Goal: Task Accomplishment & Management: Manage account settings

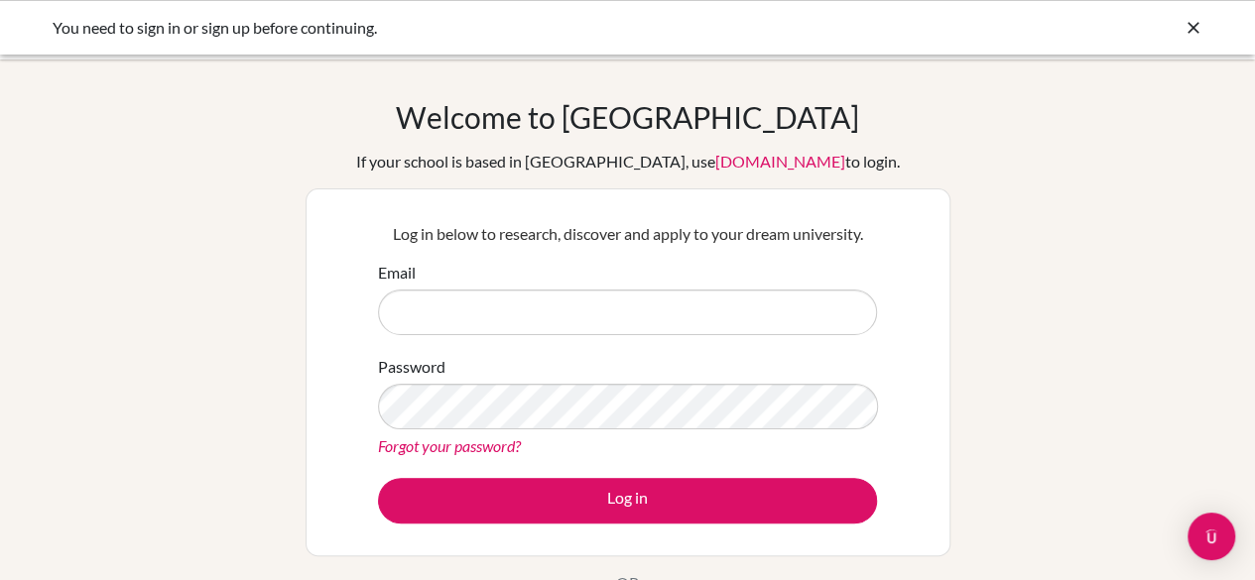
click at [456, 445] on link "Forgot your password?" at bounding box center [449, 445] width 143 height 19
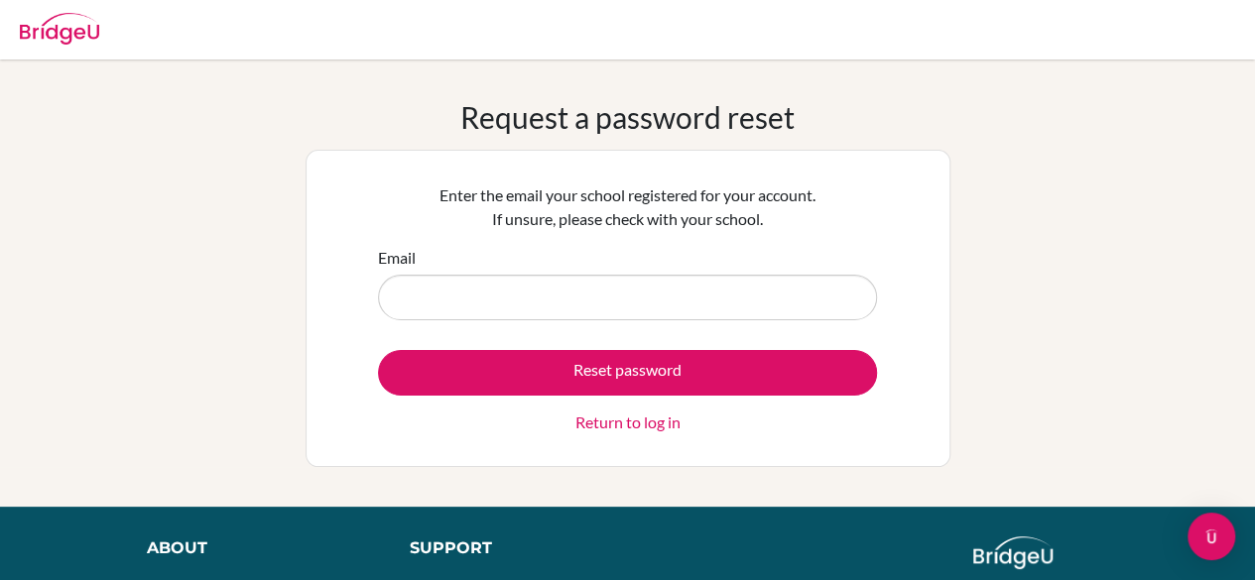
click at [649, 412] on link "Return to log in" at bounding box center [627, 423] width 105 height 24
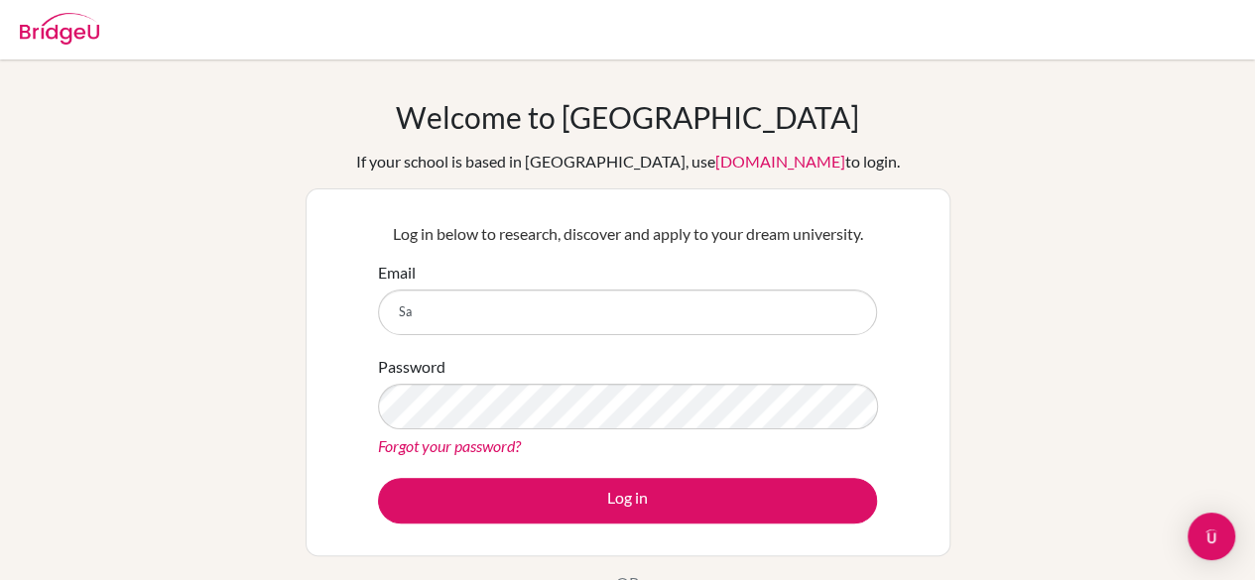
type input "Sarp.Turkoglu@ris.ae"
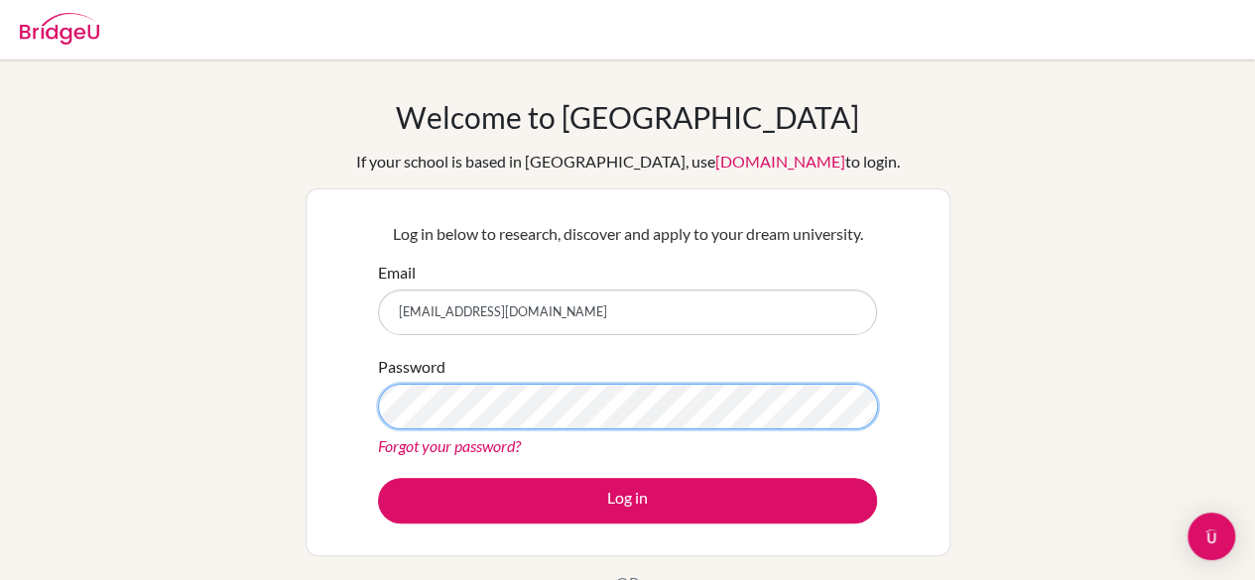
click at [378, 478] on button "Log in" at bounding box center [627, 501] width 499 height 46
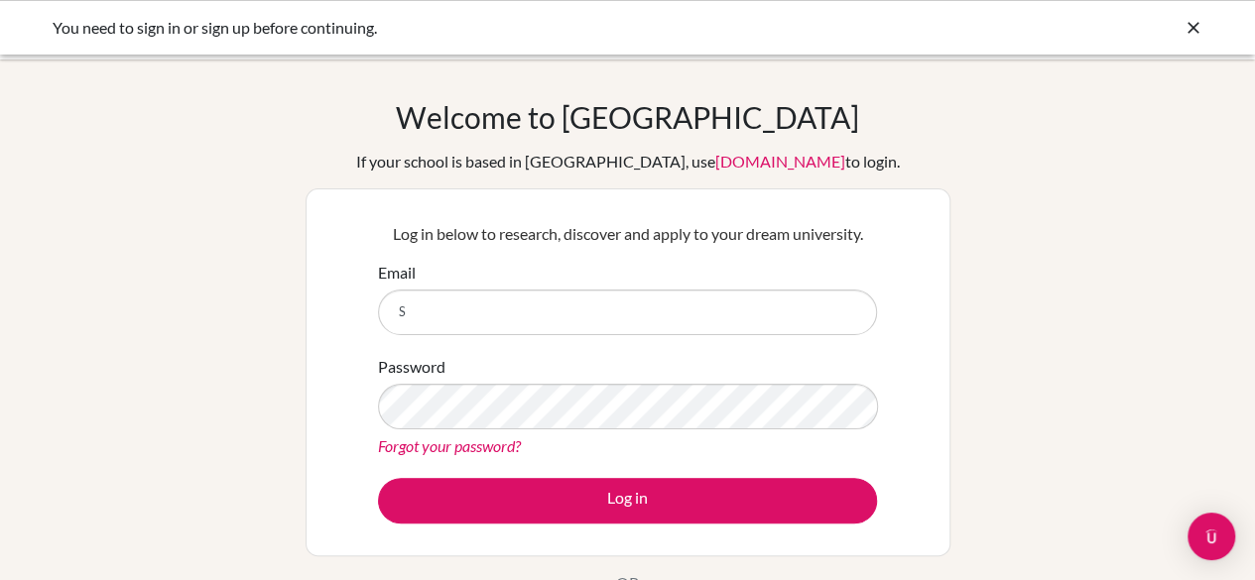
type input "[EMAIL_ADDRESS][DOMAIN_NAME]"
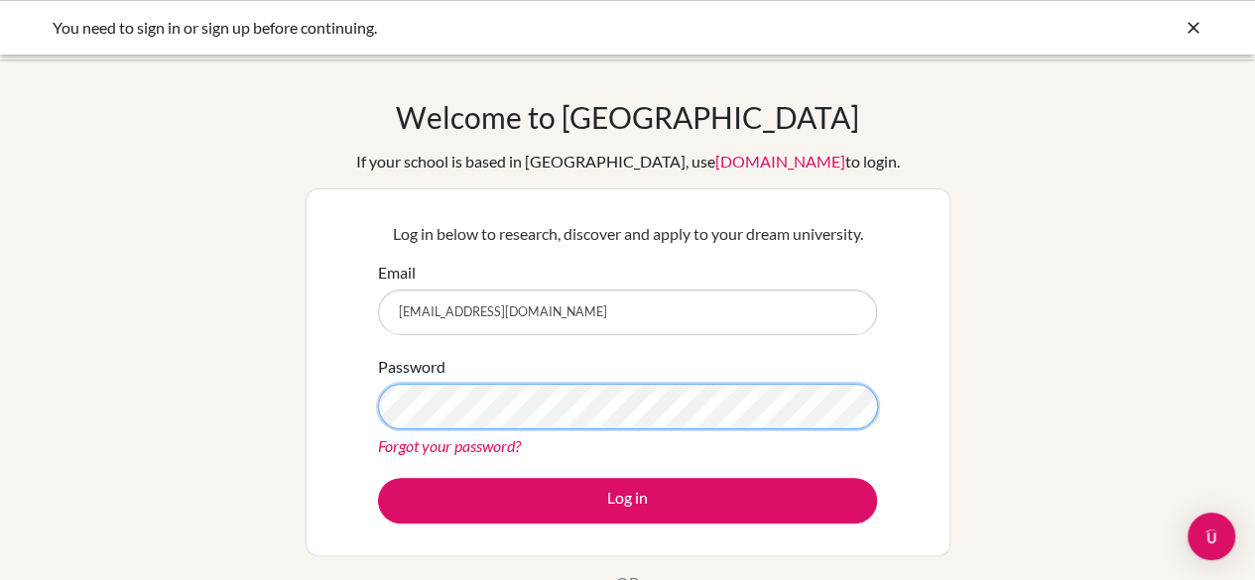
click at [378, 478] on button "Log in" at bounding box center [627, 501] width 499 height 46
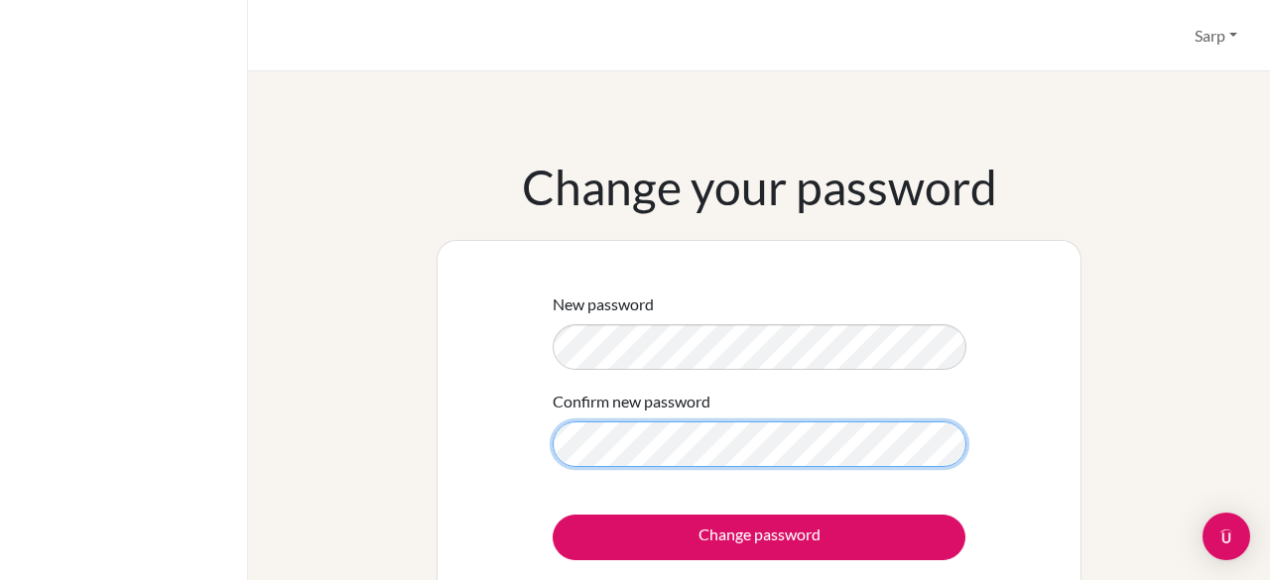
click at [552, 515] on input "Change password" at bounding box center [758, 538] width 413 height 46
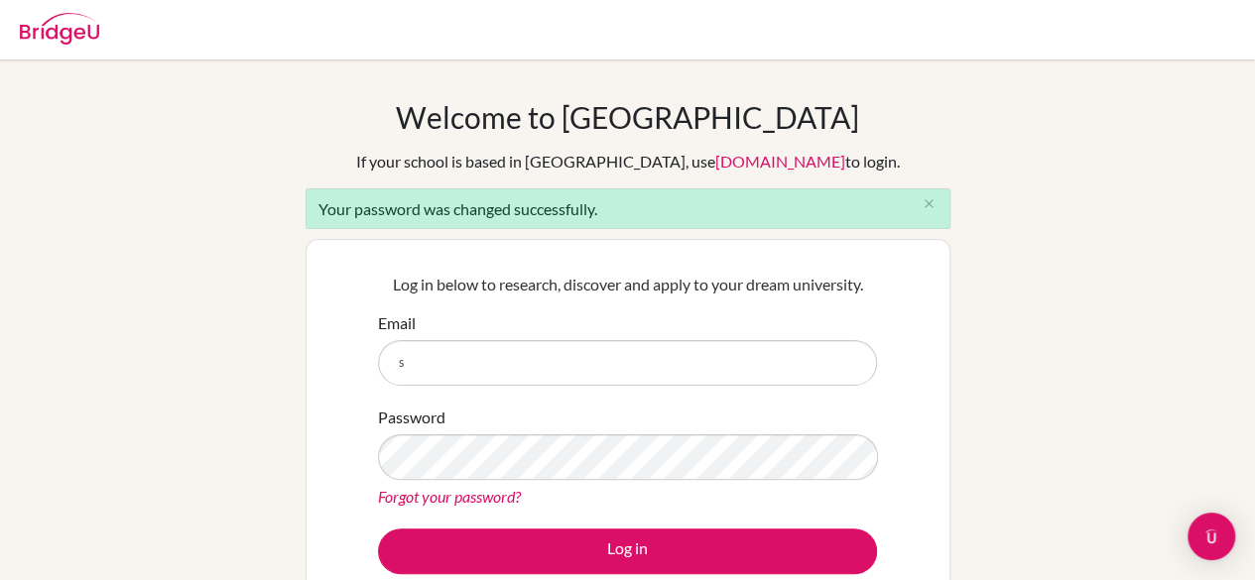
click at [378, 529] on button "Log in" at bounding box center [627, 552] width 499 height 46
type input "[EMAIL_ADDRESS][DOMAIN_NAME]"
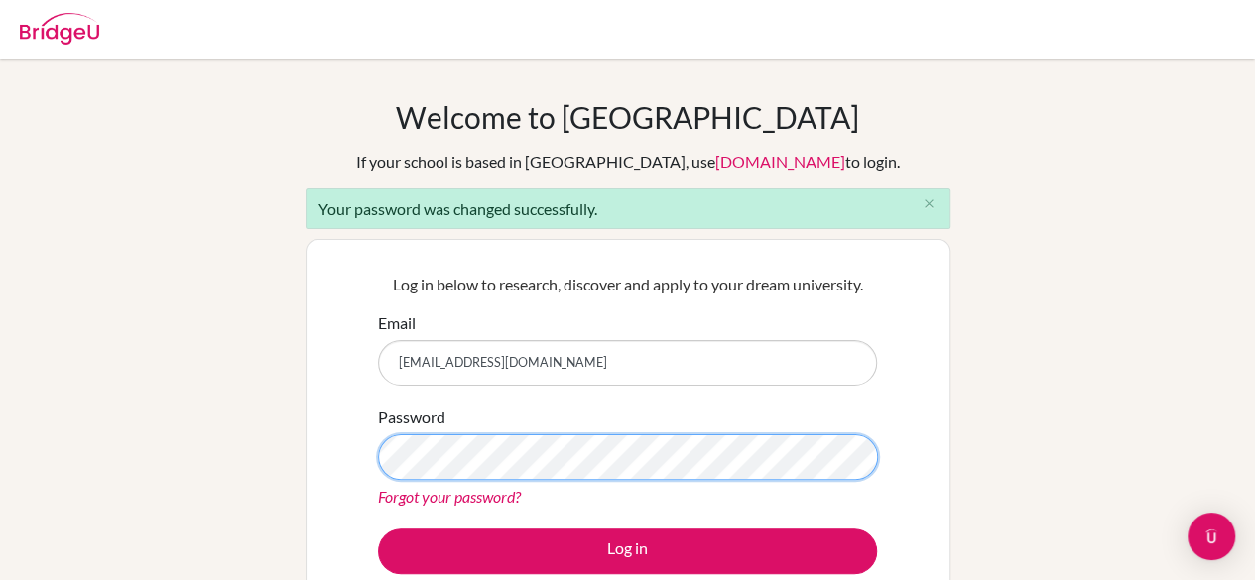
click at [378, 529] on button "Log in" at bounding box center [627, 552] width 499 height 46
